Goal: Task Accomplishment & Management: Complete application form

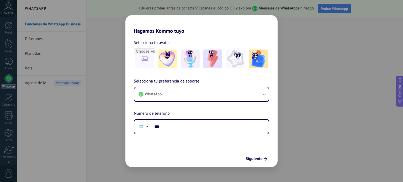
click at [299, 111] on div "Hagamos Kommo tuyo Selecciona tu avatar Selecciona tu preferencia de soporte Wh…" at bounding box center [201, 91] width 403 height 182
click at [170, 56] on img at bounding box center [167, 59] width 19 height 19
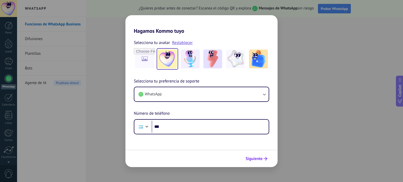
click at [255, 160] on span "Siguiente" at bounding box center [253, 159] width 17 height 4
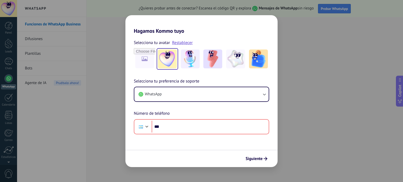
click at [304, 112] on div "Hagamos Kommo tuyo Selecciona tu avatar Restablecer Selecciona tu preferencia d…" at bounding box center [201, 91] width 403 height 182
